Goal: Find specific page/section: Find specific page/section

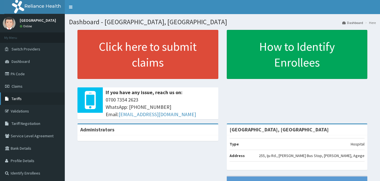
click at [17, 98] on span "Tariffs" at bounding box center [17, 98] width 10 height 5
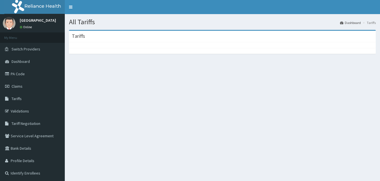
drag, startPoint x: 294, startPoint y: 71, endPoint x: 298, endPoint y: 68, distance: 5.2
click at [298, 68] on section "Tariffs" at bounding box center [222, 61] width 315 height 70
click at [307, 49] on div at bounding box center [222, 51] width 307 height 6
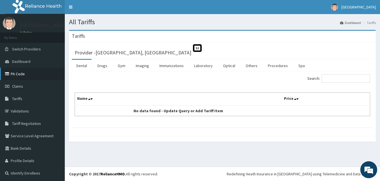
click at [23, 76] on link "PA Code" at bounding box center [32, 74] width 65 height 12
